Goal: Find specific fact: Find specific fact

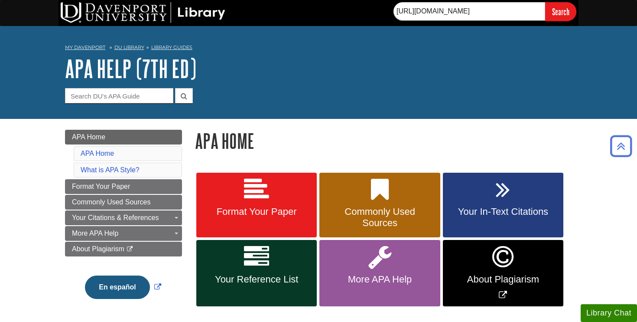
scroll to position [252, 0]
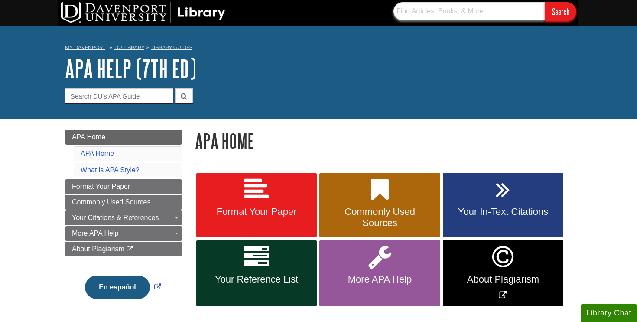
click at [407, 13] on input "text" at bounding box center [470, 11] width 152 height 18
paste input "10.1016/S0140-6736(22)02612-5 External Link"
type input "10.1016/S0140-6736(22)02612-5 External Link"
click at [545, 2] on input "Search" at bounding box center [560, 11] width 31 height 19
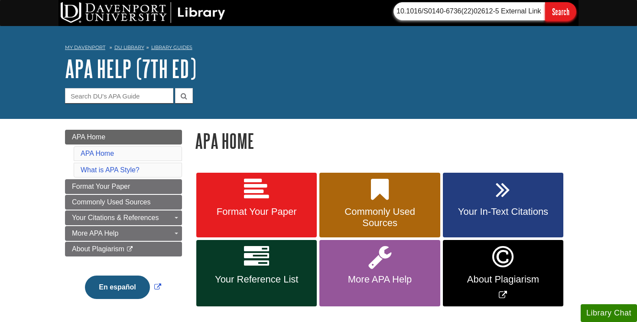
scroll to position [0, 0]
